Goal: Task Accomplishment & Management: Complete application form

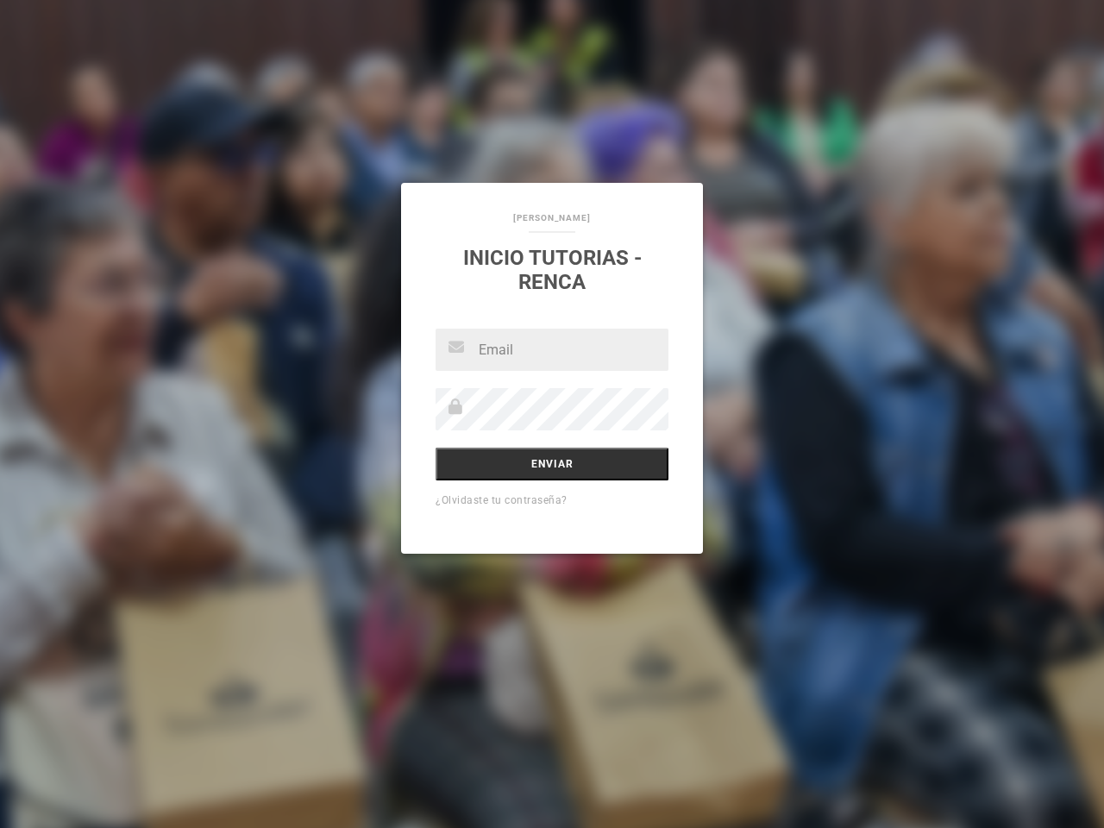
click at [552, 464] on input "Enviar" at bounding box center [552, 464] width 233 height 33
